Goal: Information Seeking & Learning: Find specific fact

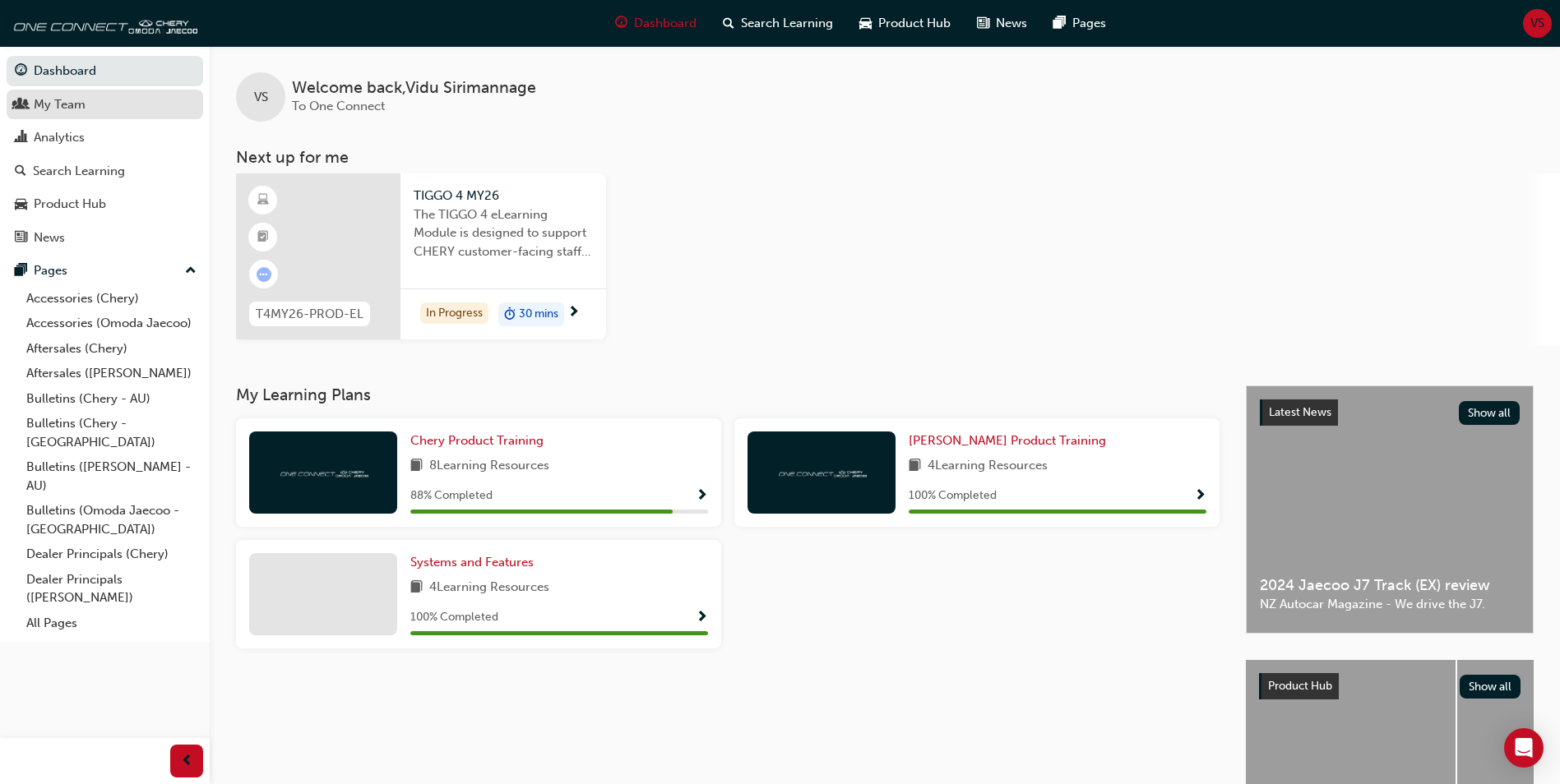
click at [60, 118] on link "My Team" at bounding box center [105, 104] width 197 height 30
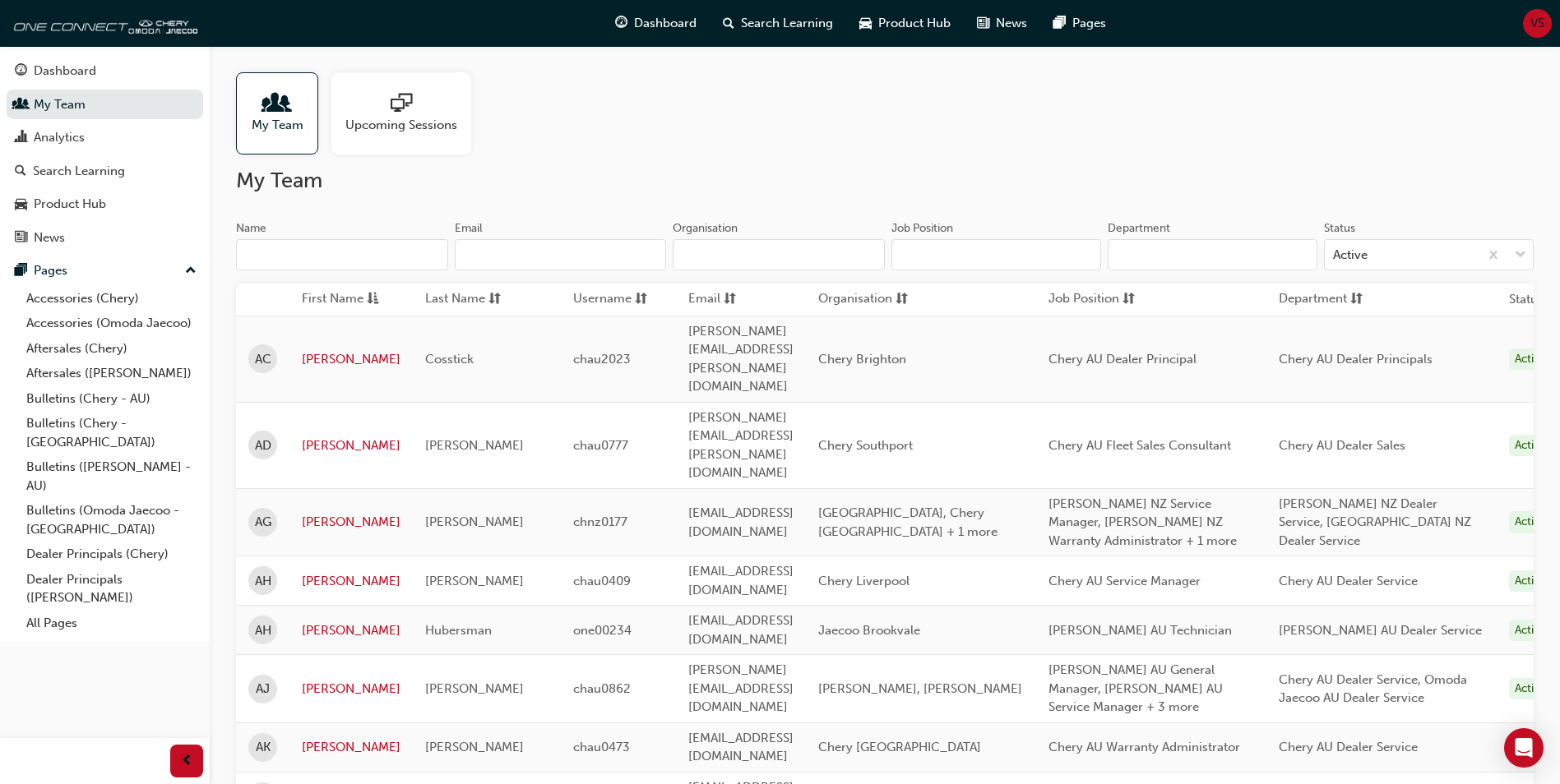
click at [331, 264] on input "Name" at bounding box center [342, 255] width 212 height 31
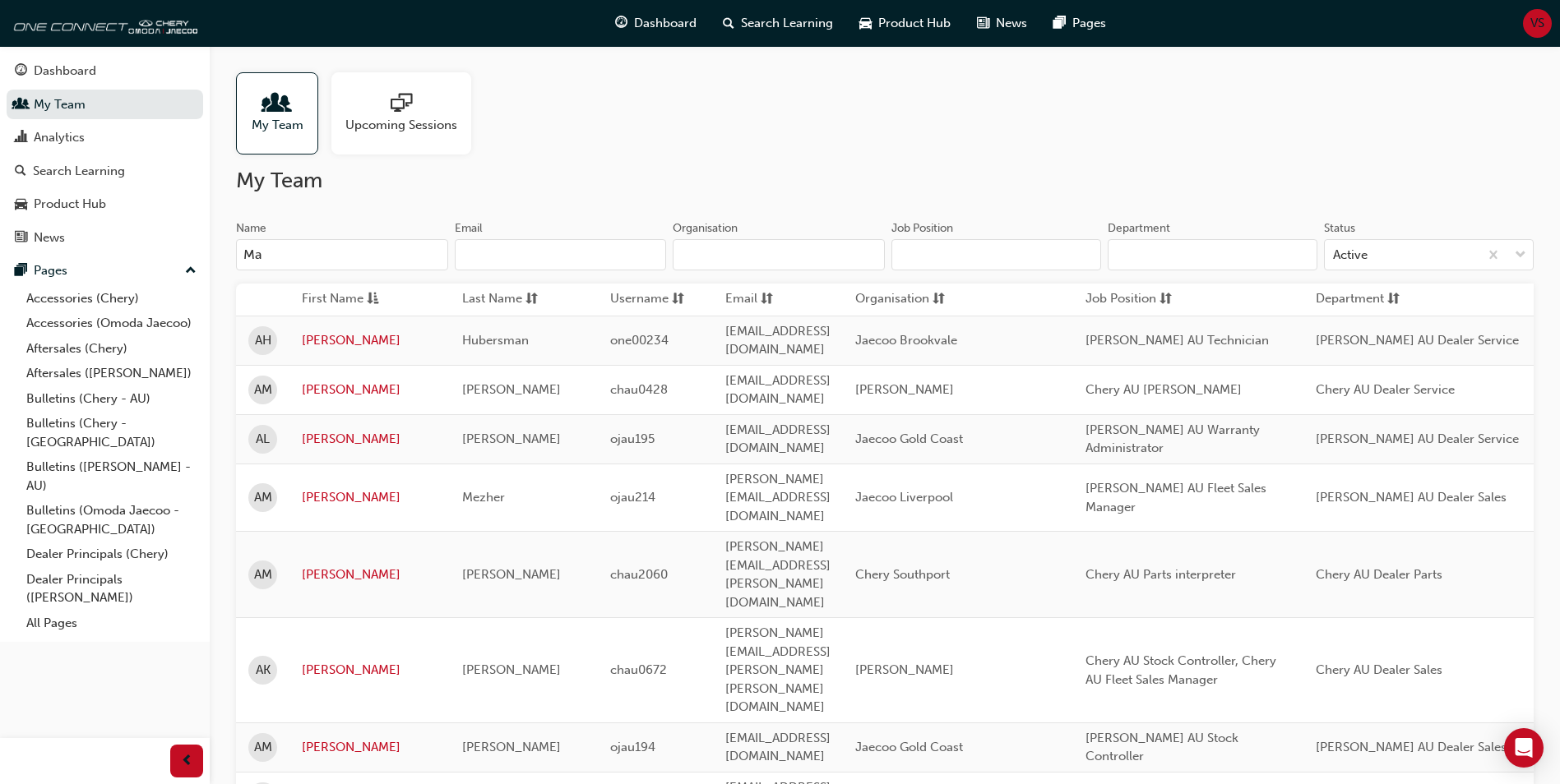
type input "M"
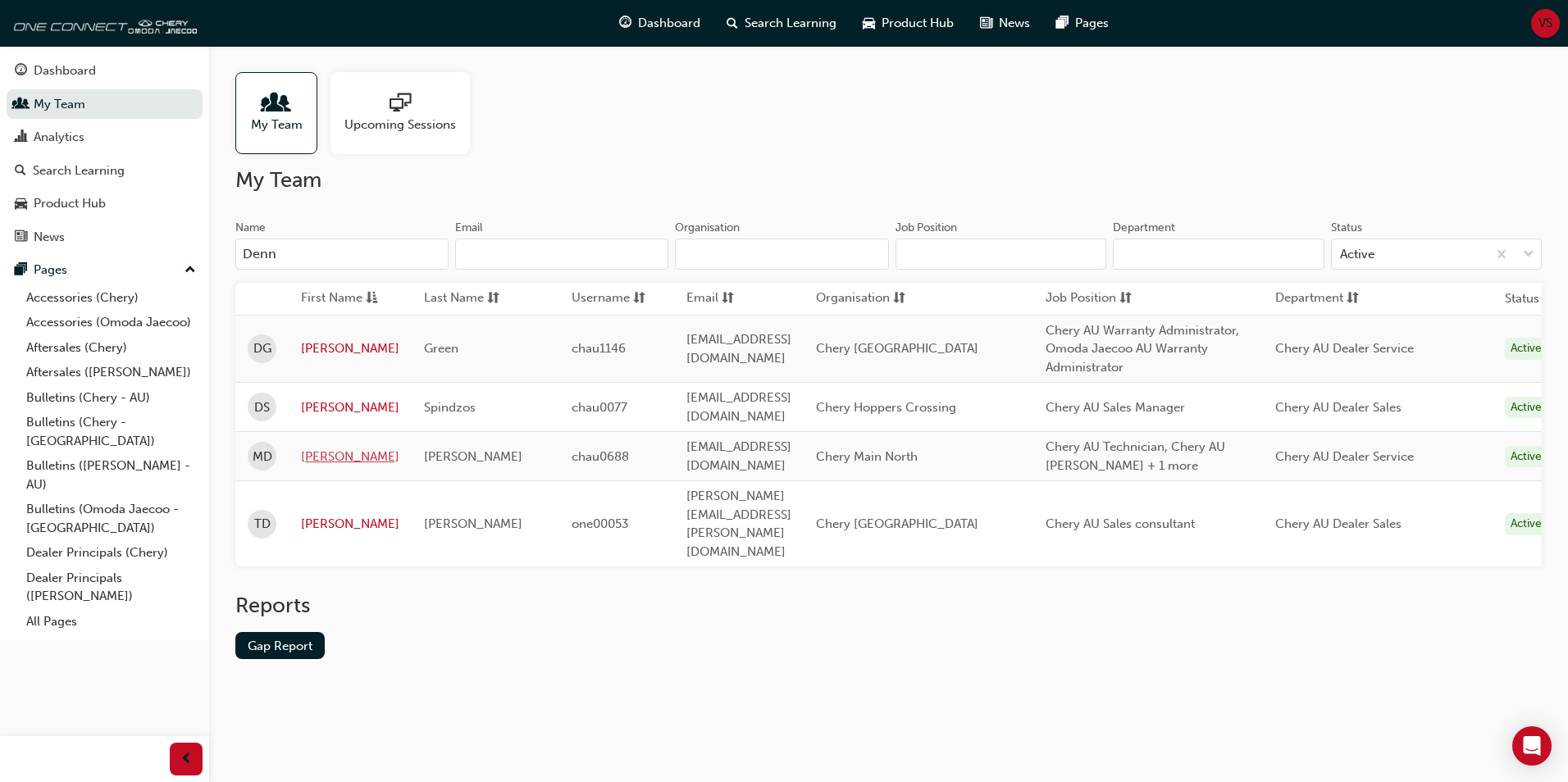
type input "Denn"
click at [330, 455] on link "[PERSON_NAME]" at bounding box center [350, 457] width 98 height 19
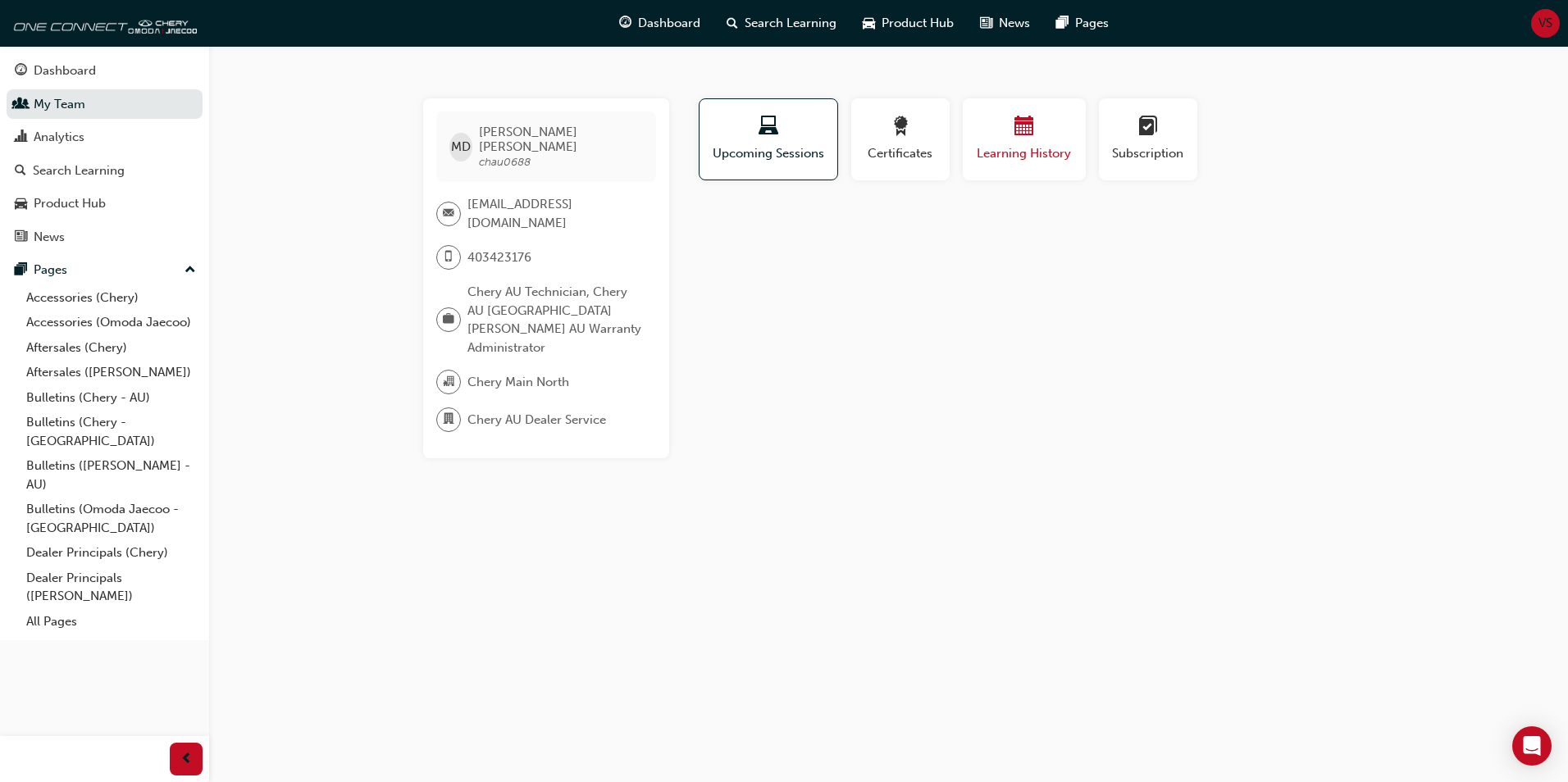
click at [1009, 152] on span "Learning History" at bounding box center [1024, 154] width 98 height 19
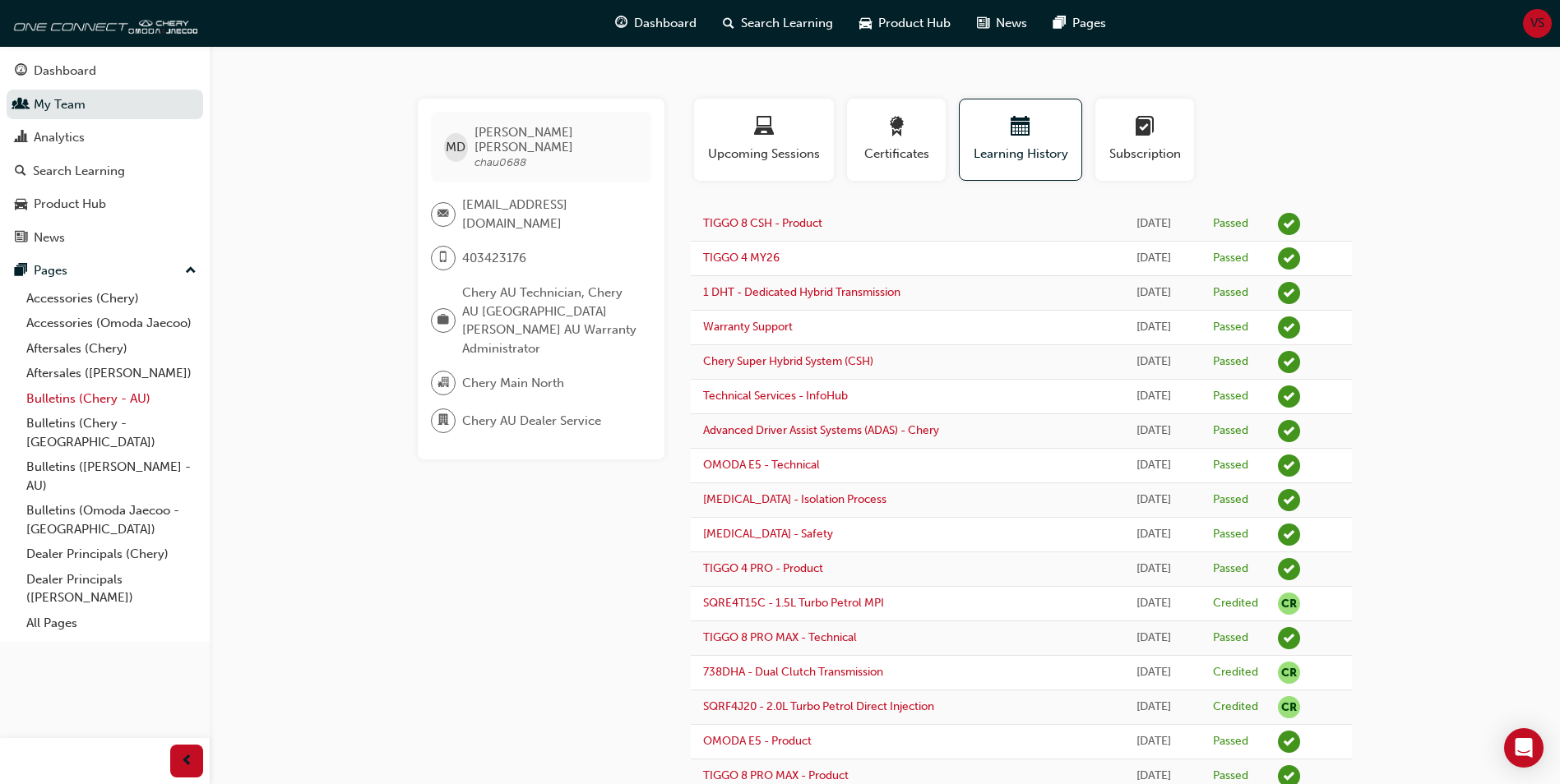
click at [58, 401] on link "Bulletins (Chery - AU)" at bounding box center [111, 399] width 183 height 26
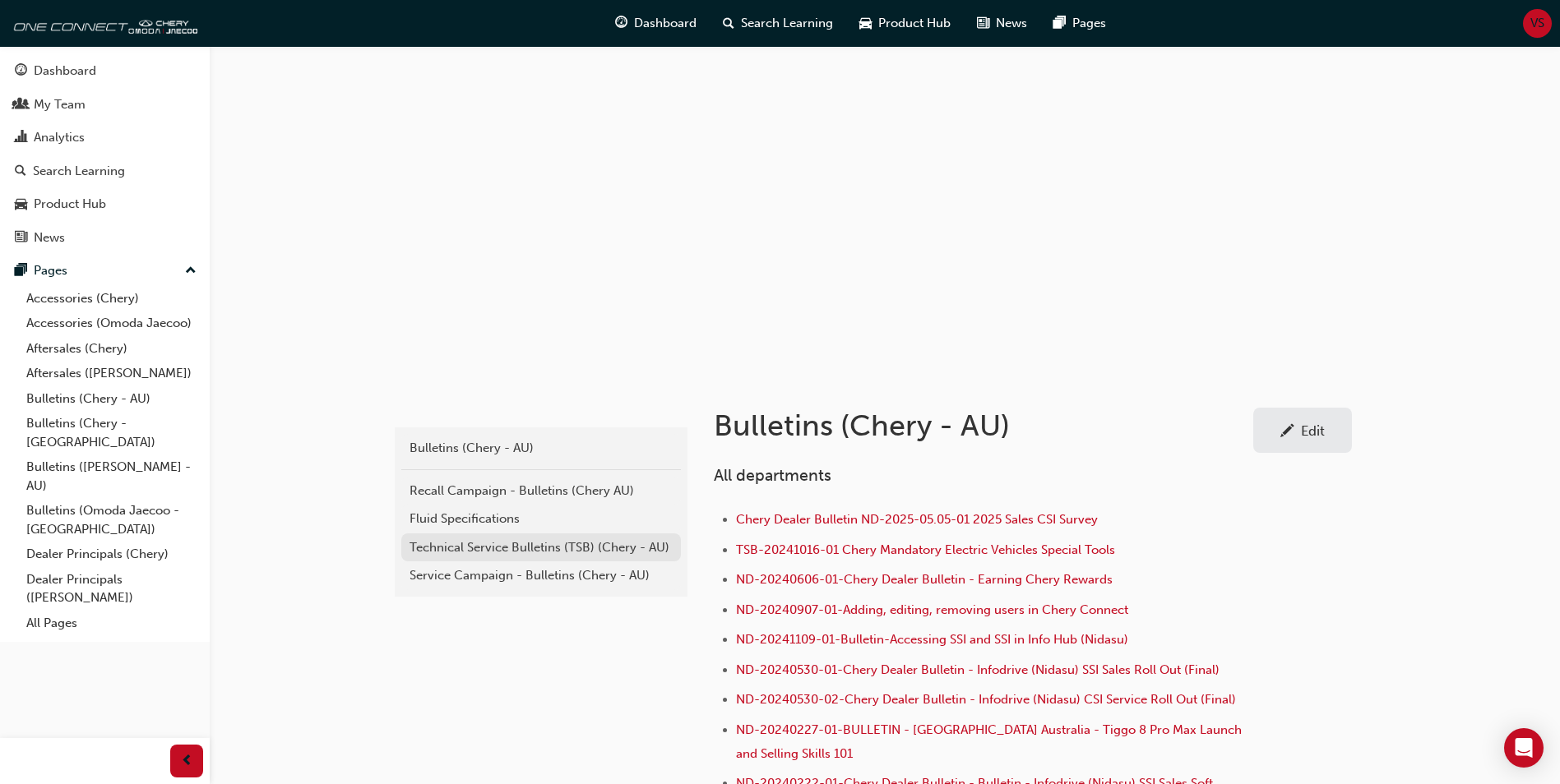
click at [464, 556] on link "Technical Service Bulletins (TSB) (Chery - AU)" at bounding box center [542, 547] width 280 height 28
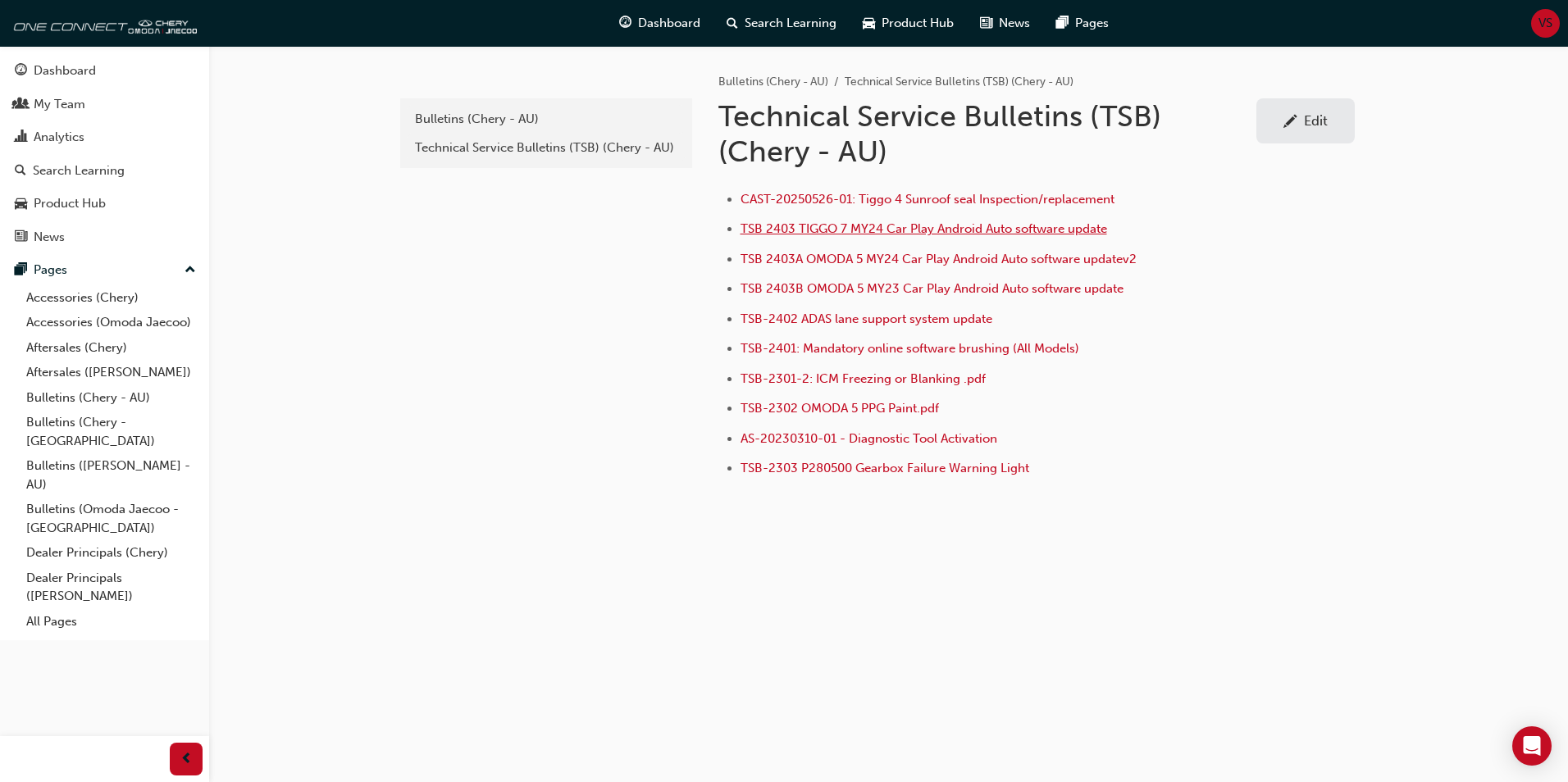
click at [905, 228] on span "TSB 2403 TIGGO 7 MY24 Car Play Android Auto software update" at bounding box center [924, 228] width 367 height 15
